Goal: Task Accomplishment & Management: Manage account settings

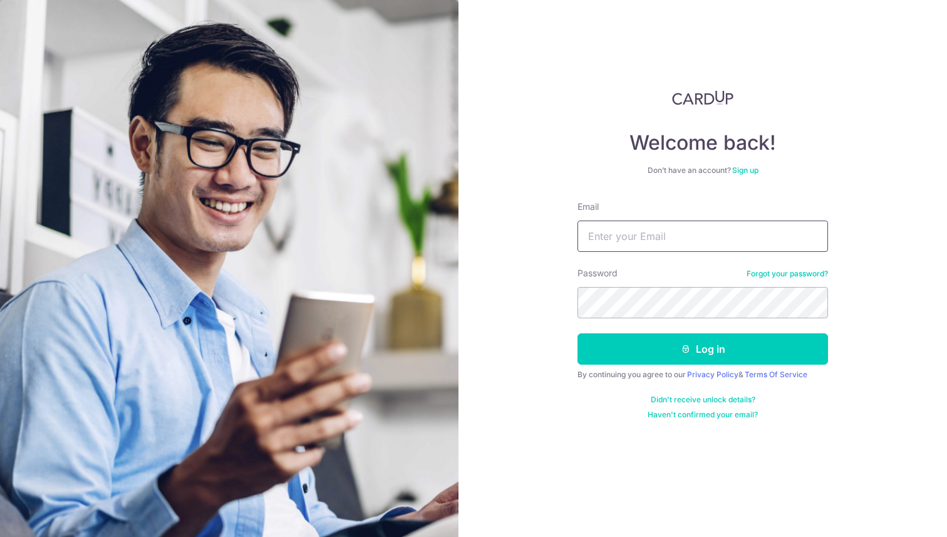
type input "[EMAIL_ADDRESS][MEDICAL_DATA][DOMAIN_NAME]"
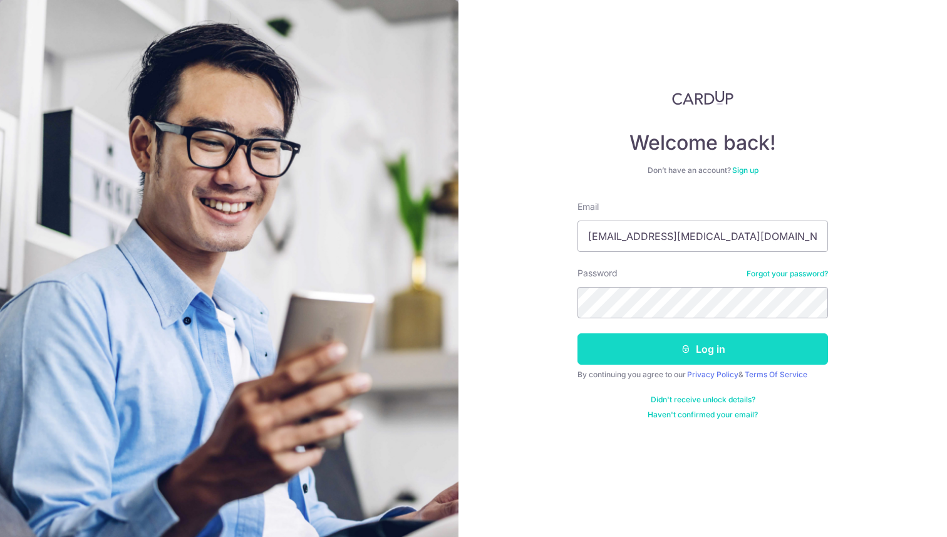
click at [736, 352] on button "Log in" at bounding box center [703, 348] width 251 height 31
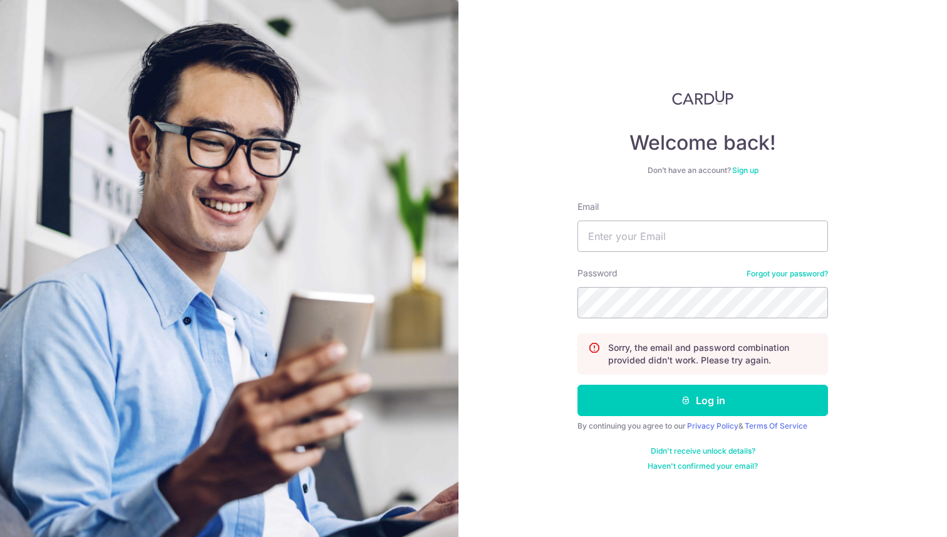
click at [650, 219] on div "Email" at bounding box center [703, 225] width 251 height 51
click at [643, 227] on input "Email" at bounding box center [703, 235] width 251 height 31
type input "[EMAIL_ADDRESS][DOMAIN_NAME]"
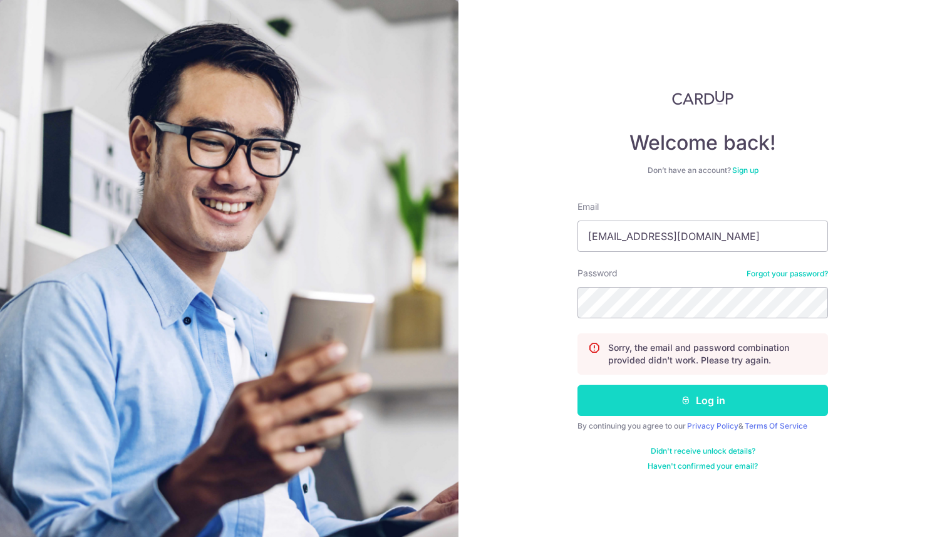
click at [683, 403] on icon "submit" at bounding box center [686, 400] width 10 height 10
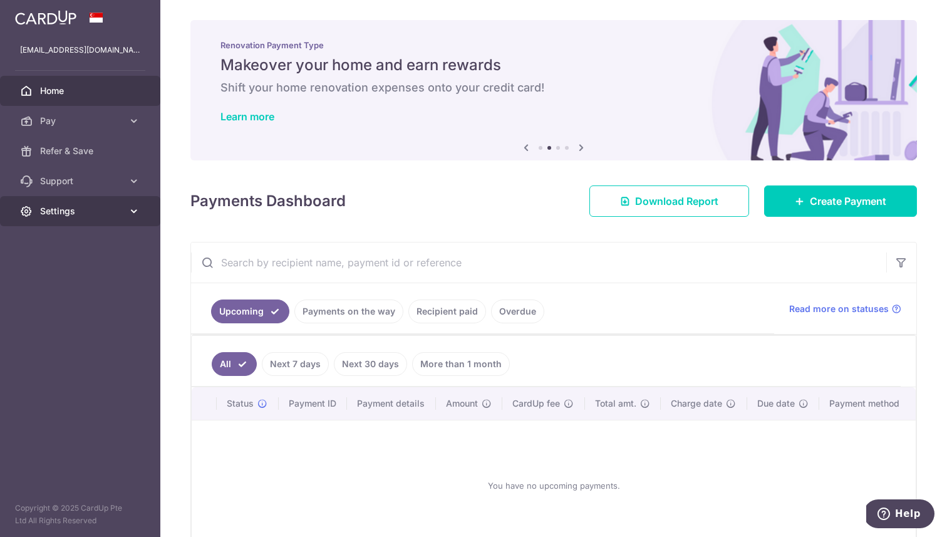
click at [119, 207] on span "Settings" at bounding box center [81, 211] width 83 height 13
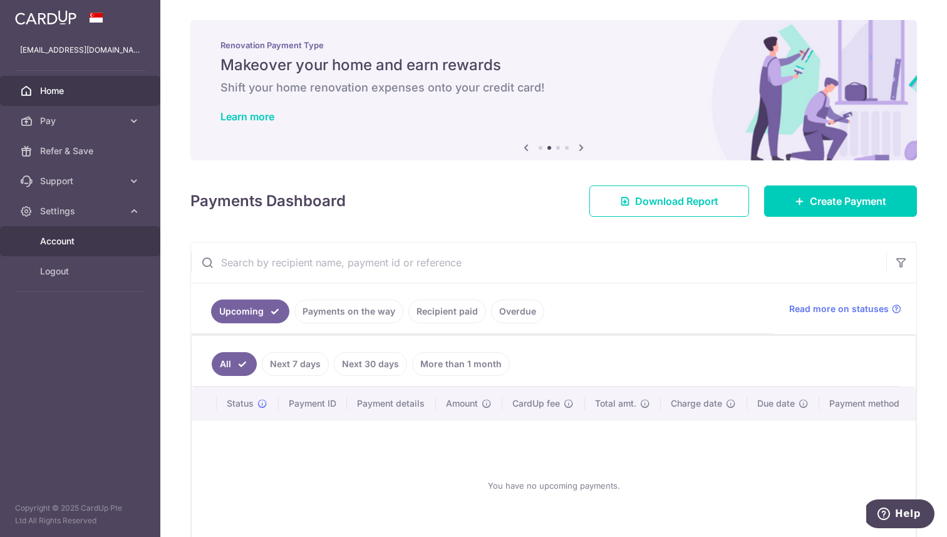
click at [76, 242] on span "Account" at bounding box center [81, 241] width 83 height 13
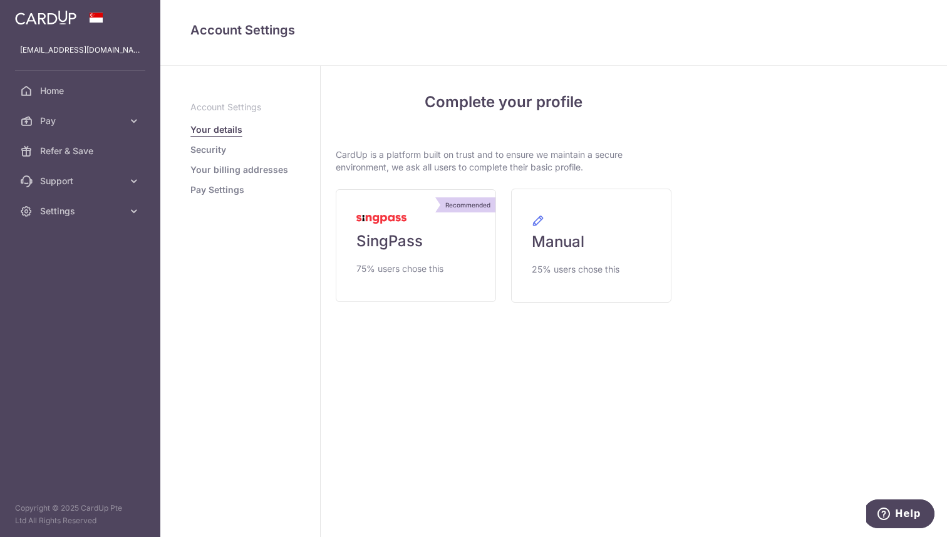
click at [213, 152] on link "Security" at bounding box center [208, 149] width 36 height 13
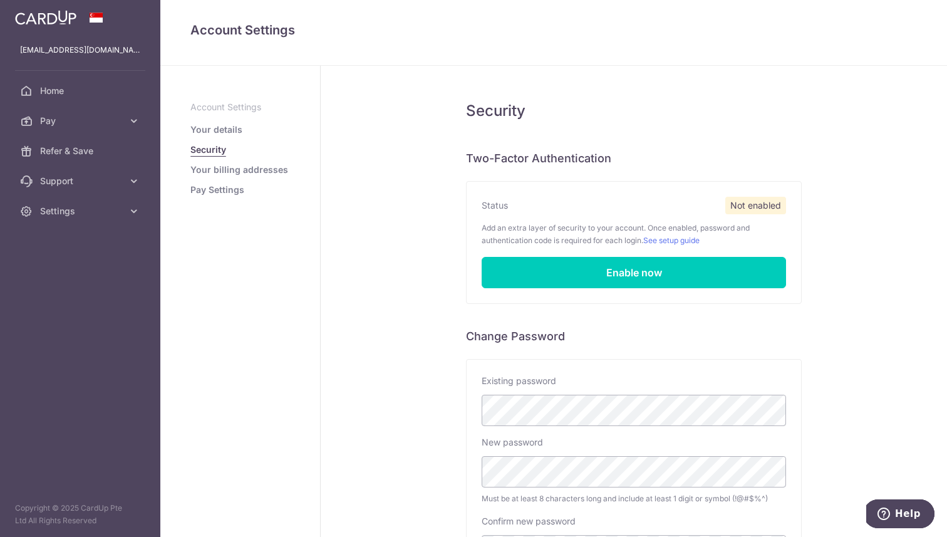
click at [236, 106] on p "Account Settings" at bounding box center [240, 107] width 100 height 13
click at [60, 52] on p "chinab91@gmail.com" at bounding box center [80, 50] width 120 height 13
click at [120, 215] on span "Settings" at bounding box center [81, 211] width 83 height 13
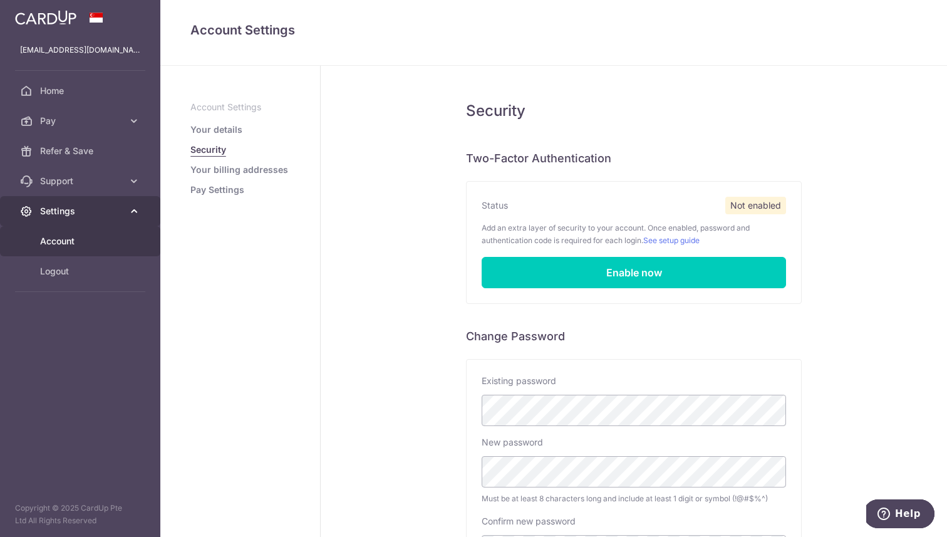
click at [120, 215] on span "Settings" at bounding box center [81, 211] width 83 height 13
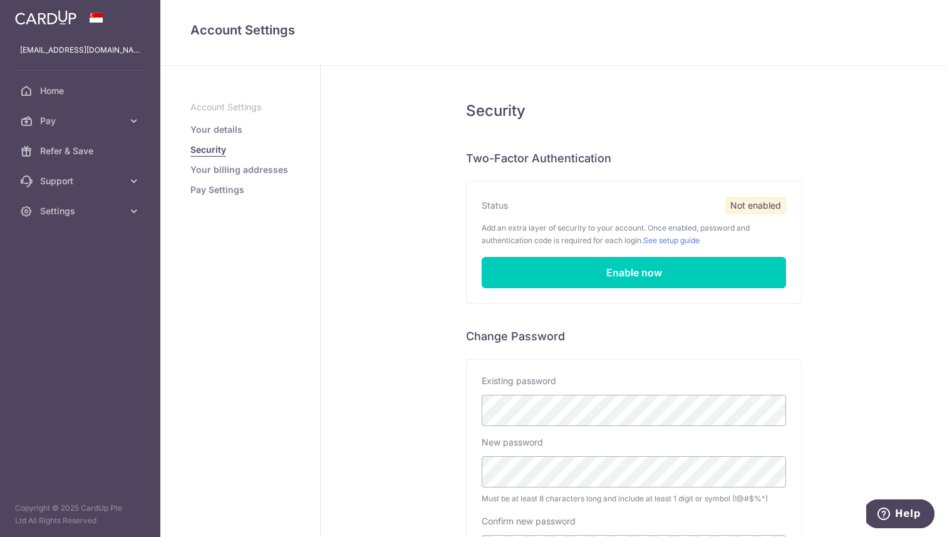
click at [256, 176] on ul "Account Settings Your details Security Your billing addresses Pay Settings" at bounding box center [240, 148] width 100 height 95
click at [246, 173] on link "Your billing addresses" at bounding box center [239, 169] width 98 height 13
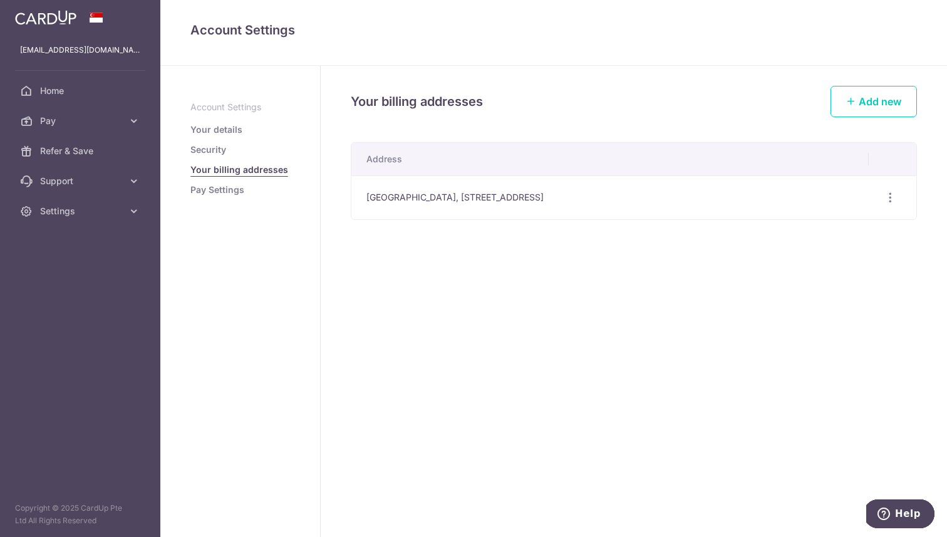
click at [224, 191] on link "Pay Settings" at bounding box center [217, 190] width 54 height 13
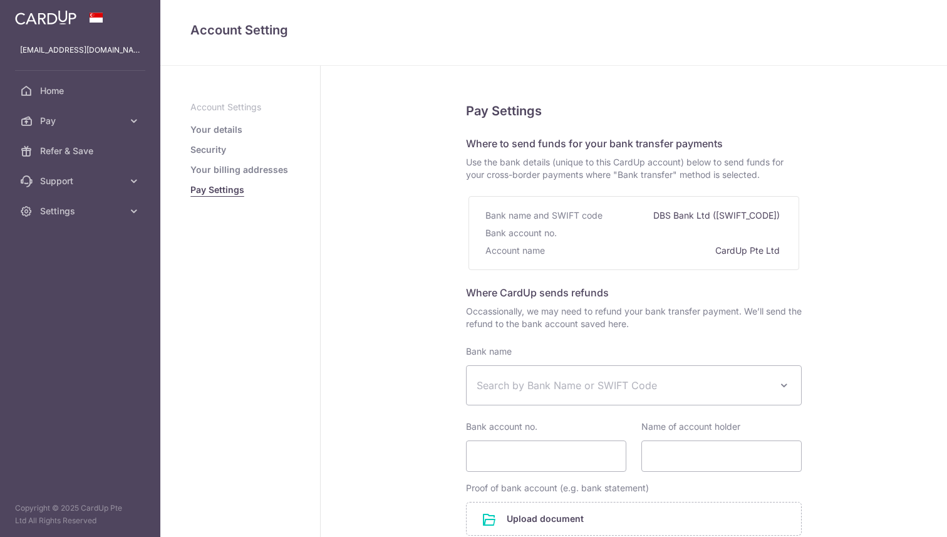
select select
click at [227, 122] on ul "Account Settings Your details Security Your billing addresses Pay Settings" at bounding box center [240, 148] width 100 height 95
click at [219, 127] on link "Your details" at bounding box center [216, 129] width 52 height 13
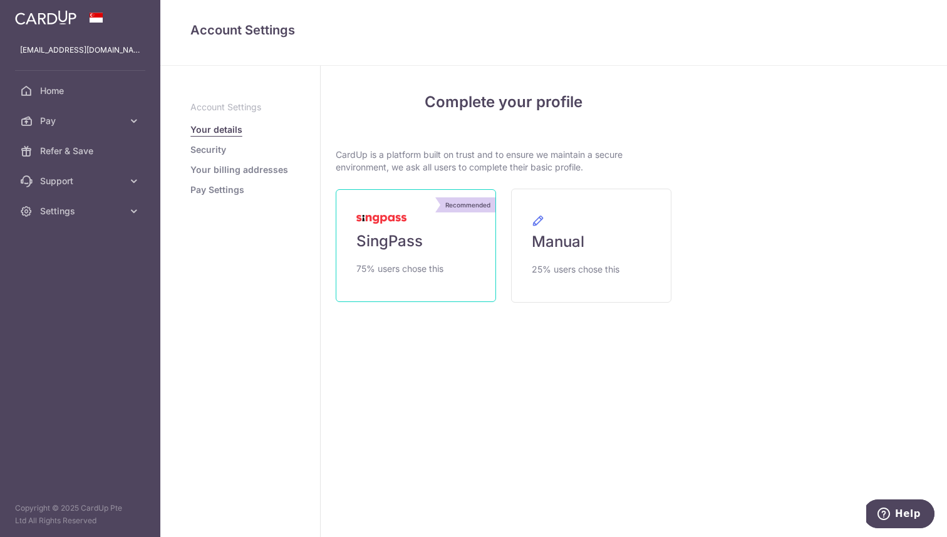
click at [430, 241] on link "Recommended SingPass 75% users chose this" at bounding box center [416, 245] width 160 height 113
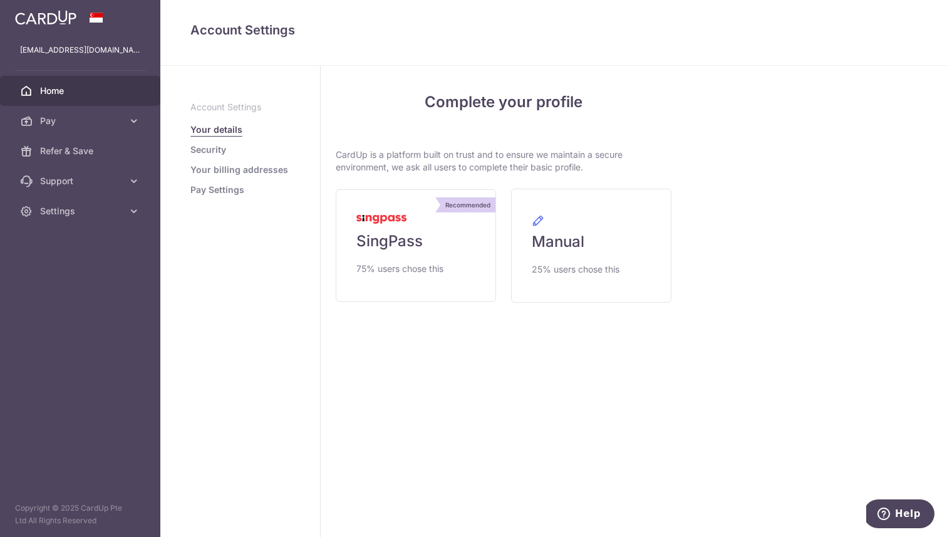
click at [88, 96] on span "Home" at bounding box center [81, 91] width 83 height 13
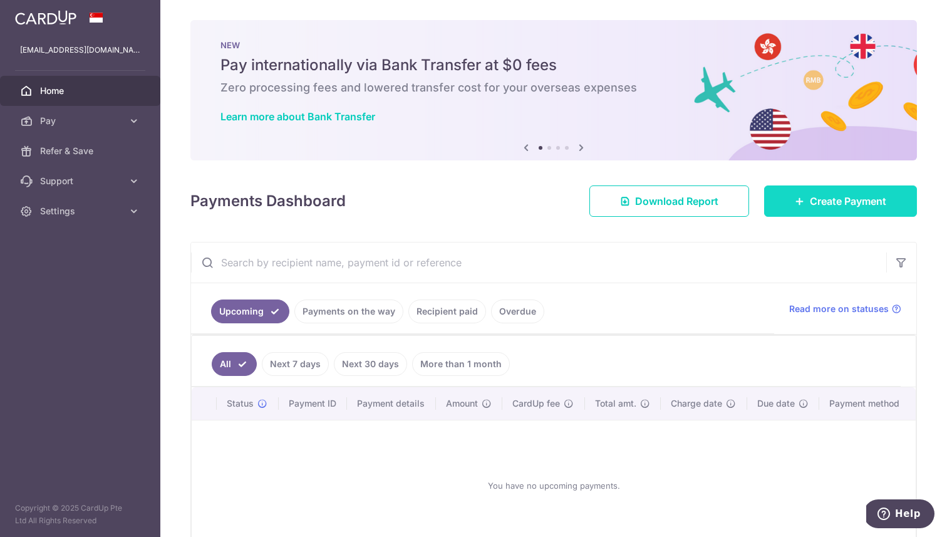
click at [859, 207] on span "Create Payment" at bounding box center [848, 201] width 76 height 15
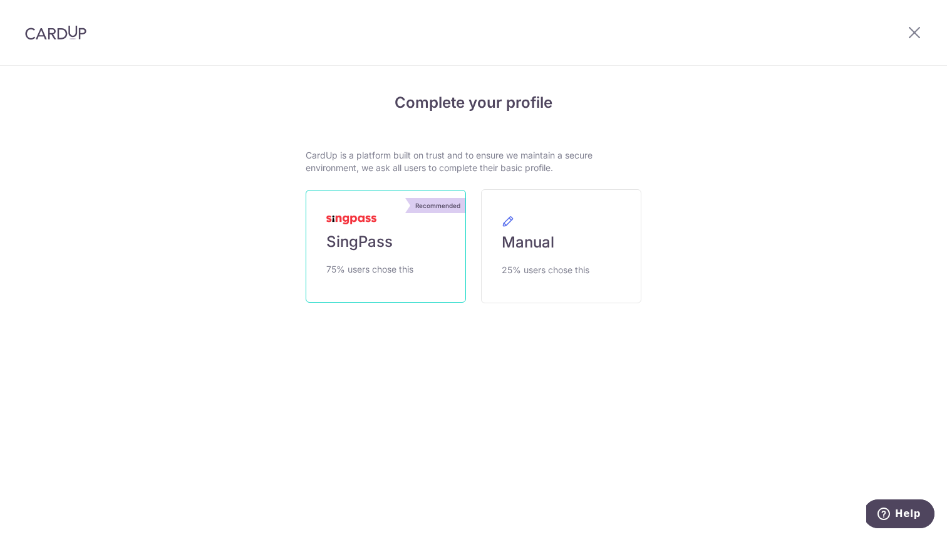
click at [429, 261] on link "Recommended SingPass 75% users chose this" at bounding box center [386, 246] width 160 height 113
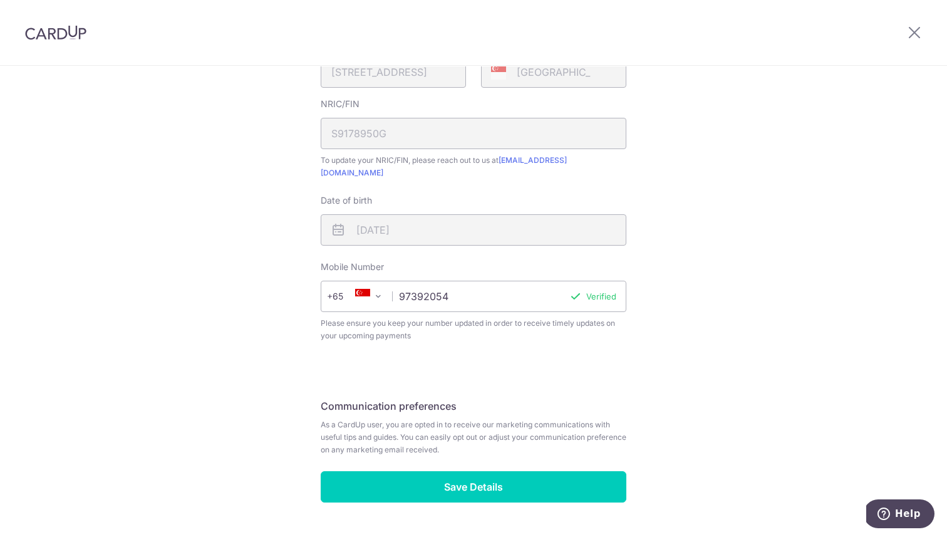
scroll to position [310, 0]
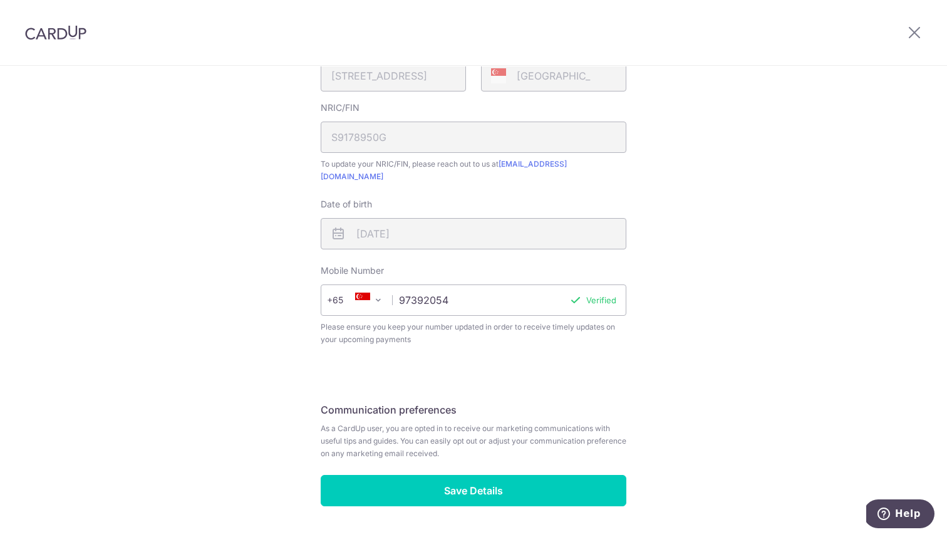
click at [461, 284] on input "97392054" at bounding box center [474, 299] width 306 height 31
type input "86661384"
click at [769, 335] on div "Review your details Your Details First name Chinab Last name [PERSON_NAME] Plea…" at bounding box center [473, 165] width 947 height 819
click at [613, 294] on button "Verify" at bounding box center [604, 300] width 24 height 13
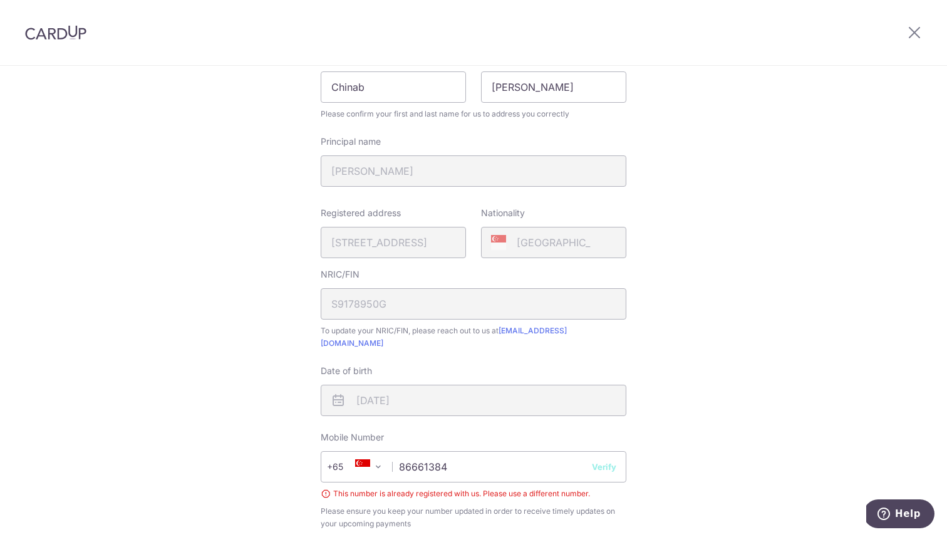
scroll to position [0, 0]
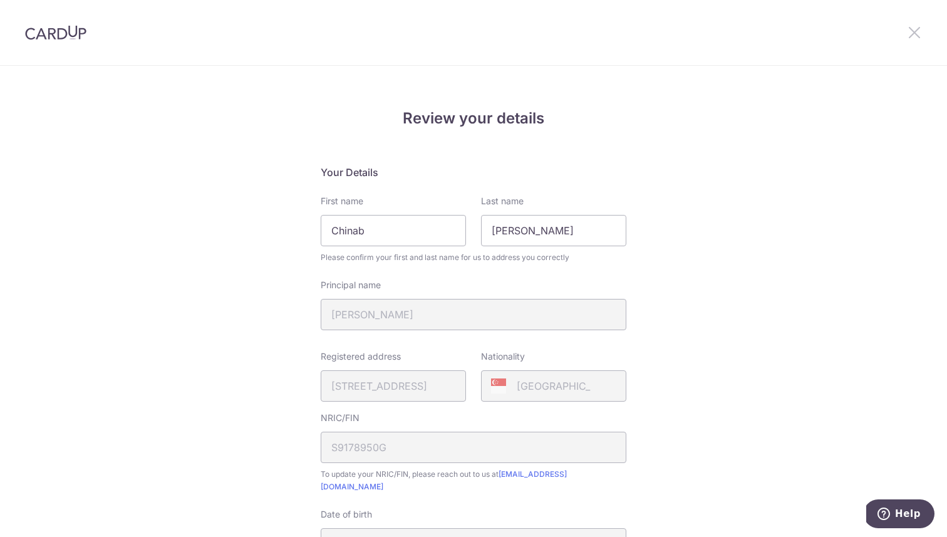
click at [910, 29] on icon at bounding box center [914, 32] width 15 height 16
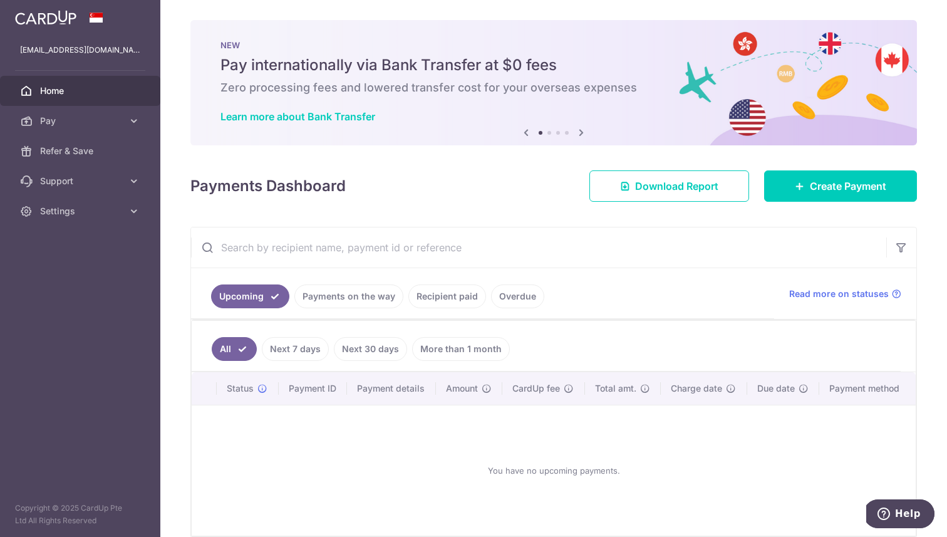
scroll to position [60, 0]
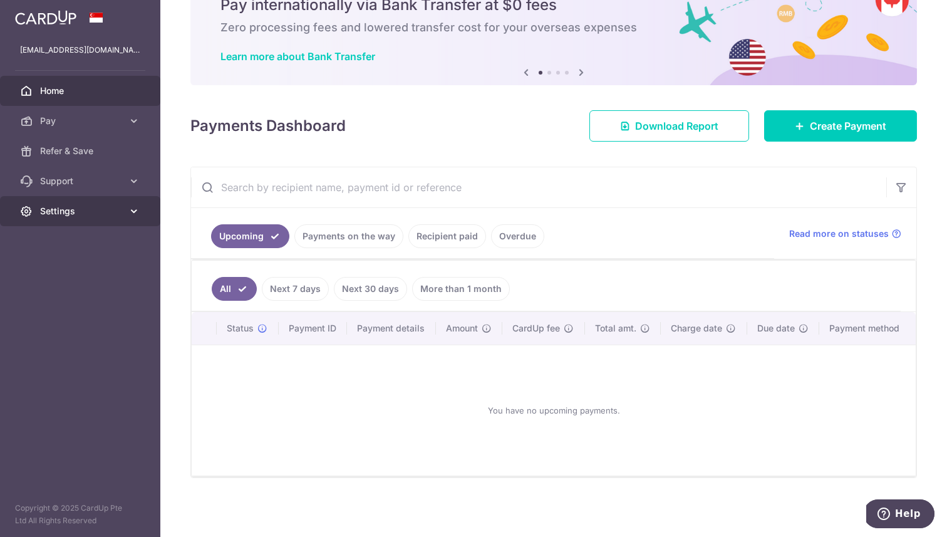
click at [127, 210] on link "Settings" at bounding box center [80, 211] width 160 height 30
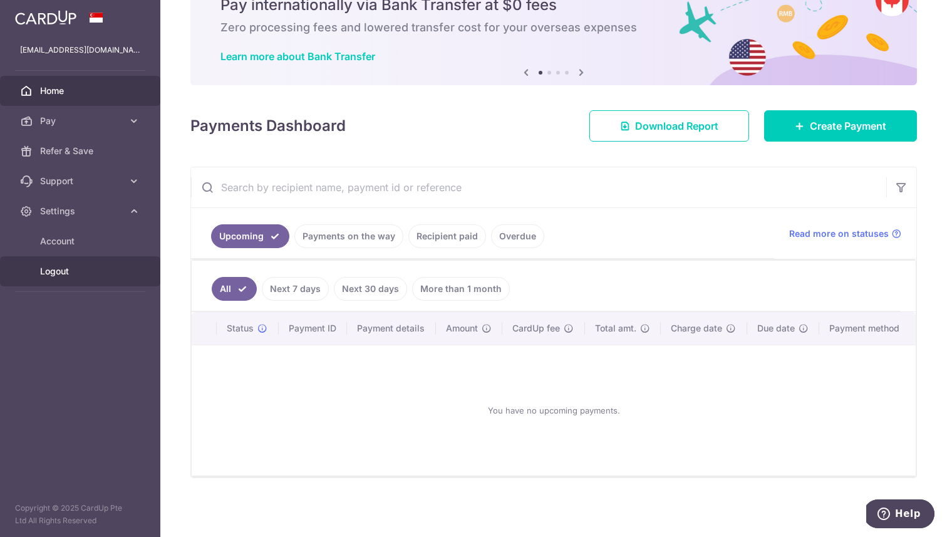
click at [50, 268] on span "Logout" at bounding box center [81, 271] width 83 height 13
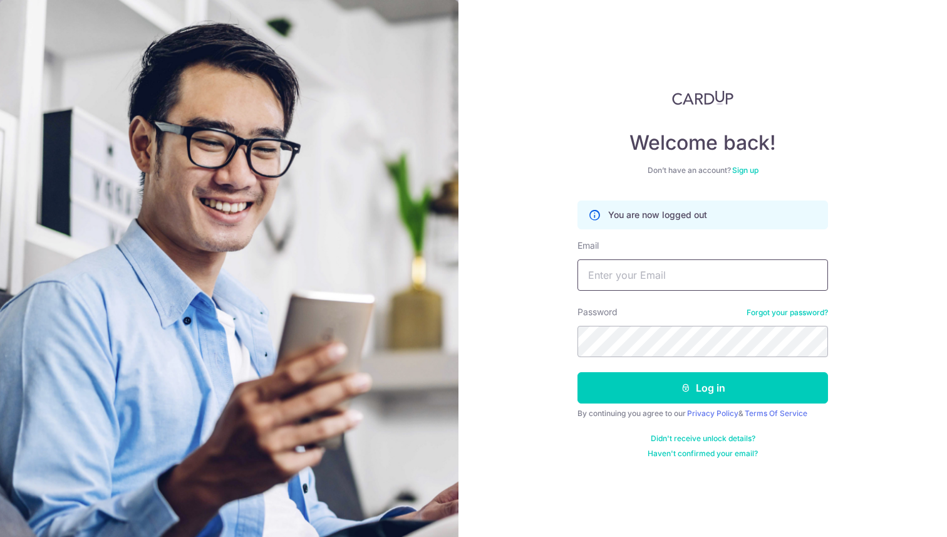
click at [626, 278] on input "Email" at bounding box center [703, 274] width 251 height 31
type input "[EMAIL_ADDRESS][MEDICAL_DATA][DOMAIN_NAME]"
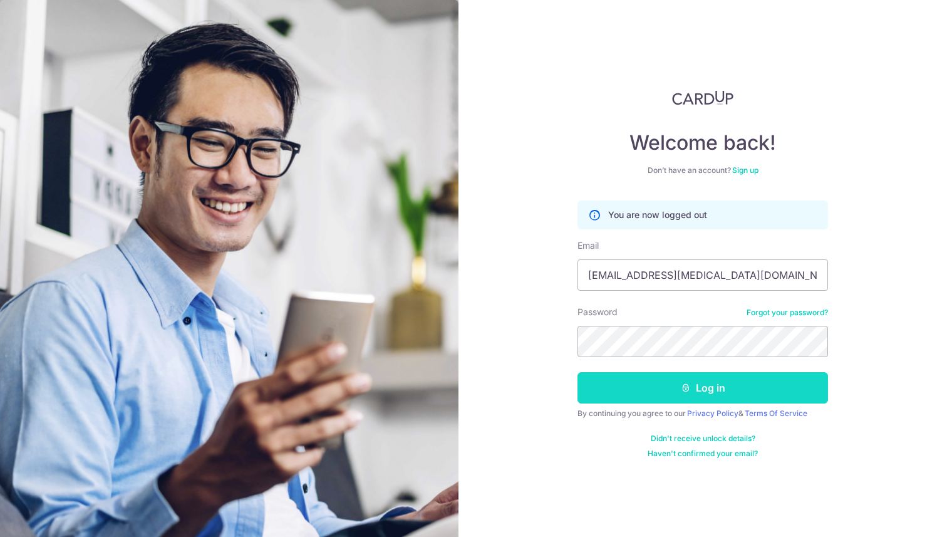
click at [697, 383] on button "Log in" at bounding box center [703, 387] width 251 height 31
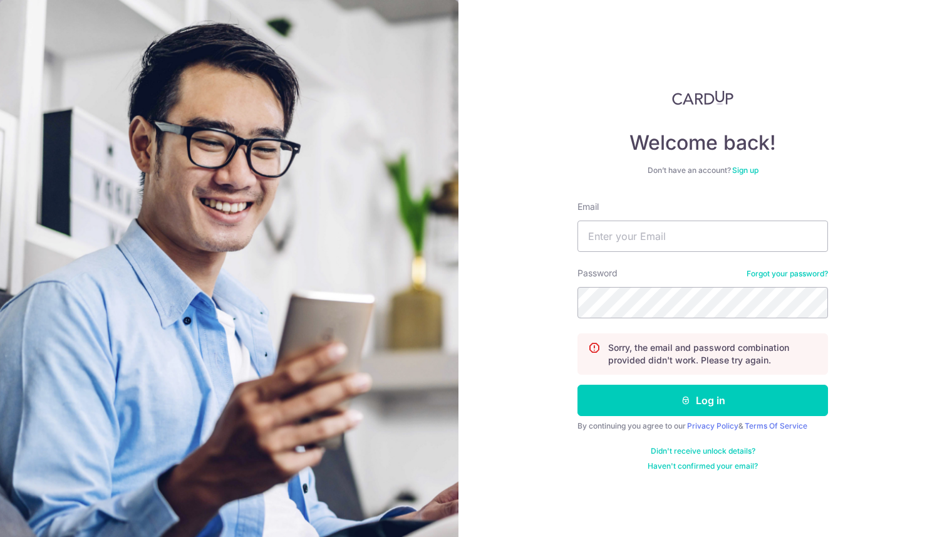
click at [803, 272] on link "Forgot your password?" at bounding box center [787, 274] width 81 height 10
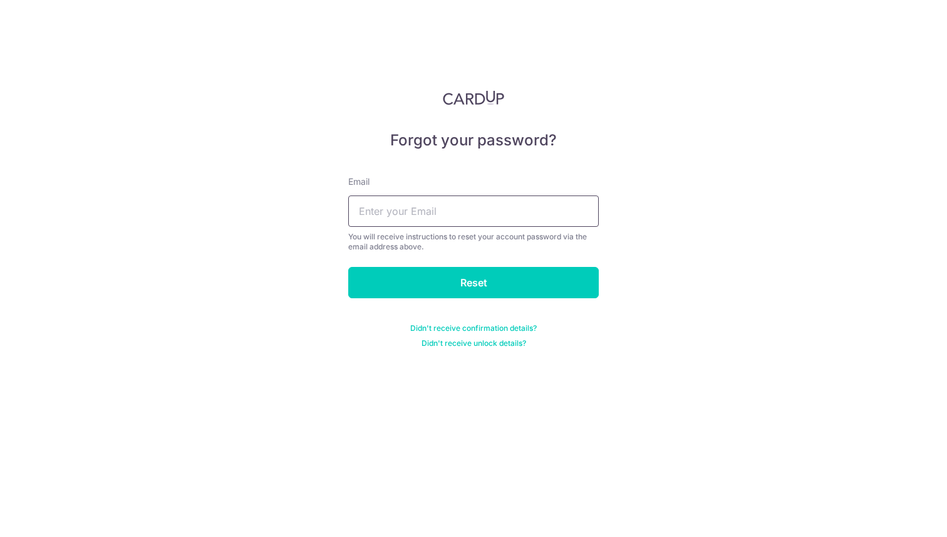
click at [467, 215] on input "text" at bounding box center [473, 210] width 251 height 31
type input "[EMAIL_ADDRESS][MEDICAL_DATA][DOMAIN_NAME]"
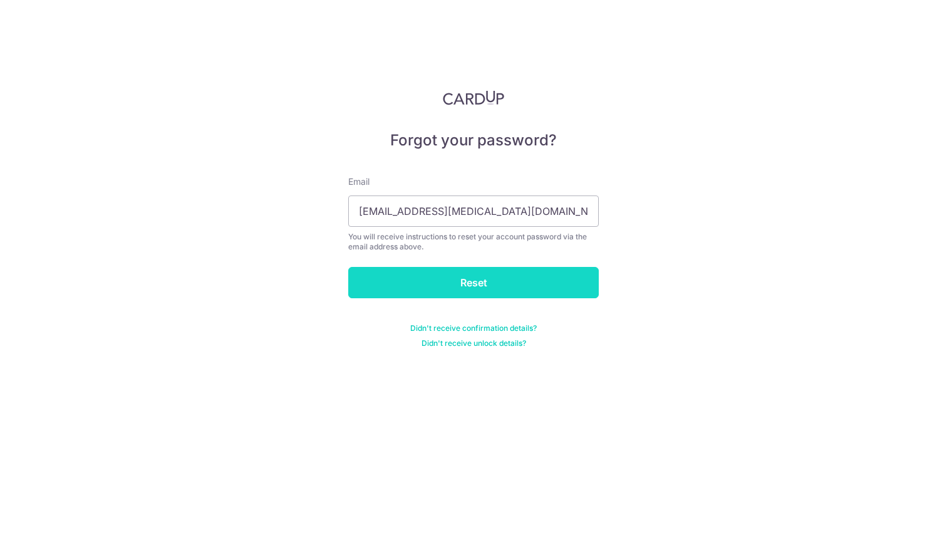
click at [465, 285] on input "Reset" at bounding box center [473, 282] width 251 height 31
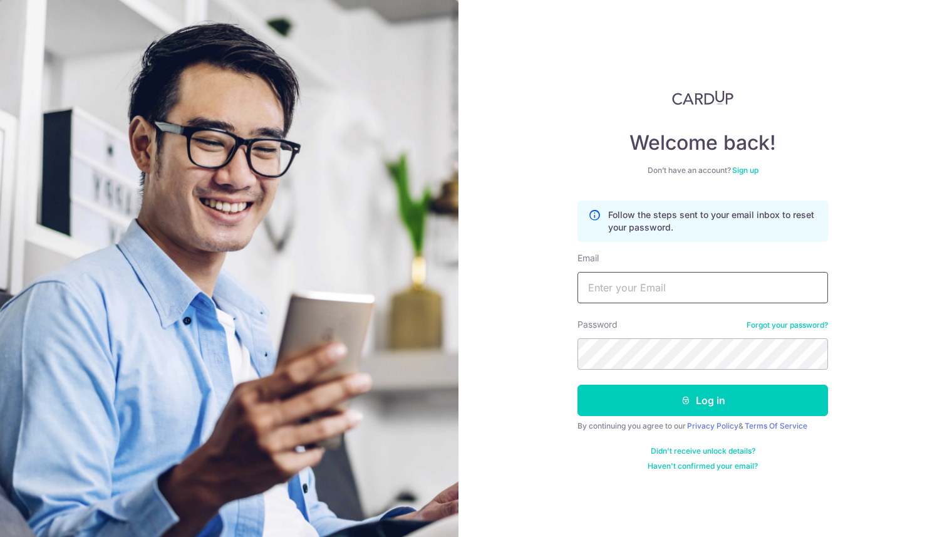
click at [683, 281] on input "Email" at bounding box center [703, 287] width 251 height 31
type input "[EMAIL_ADDRESS][MEDICAL_DATA][DOMAIN_NAME]"
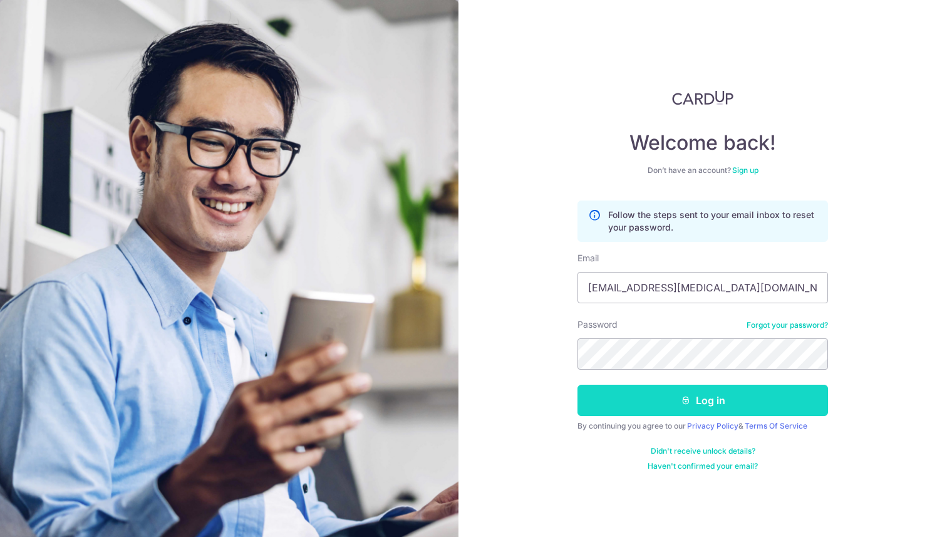
click at [608, 404] on button "Log in" at bounding box center [703, 400] width 251 height 31
